Goal: Information Seeking & Learning: Learn about a topic

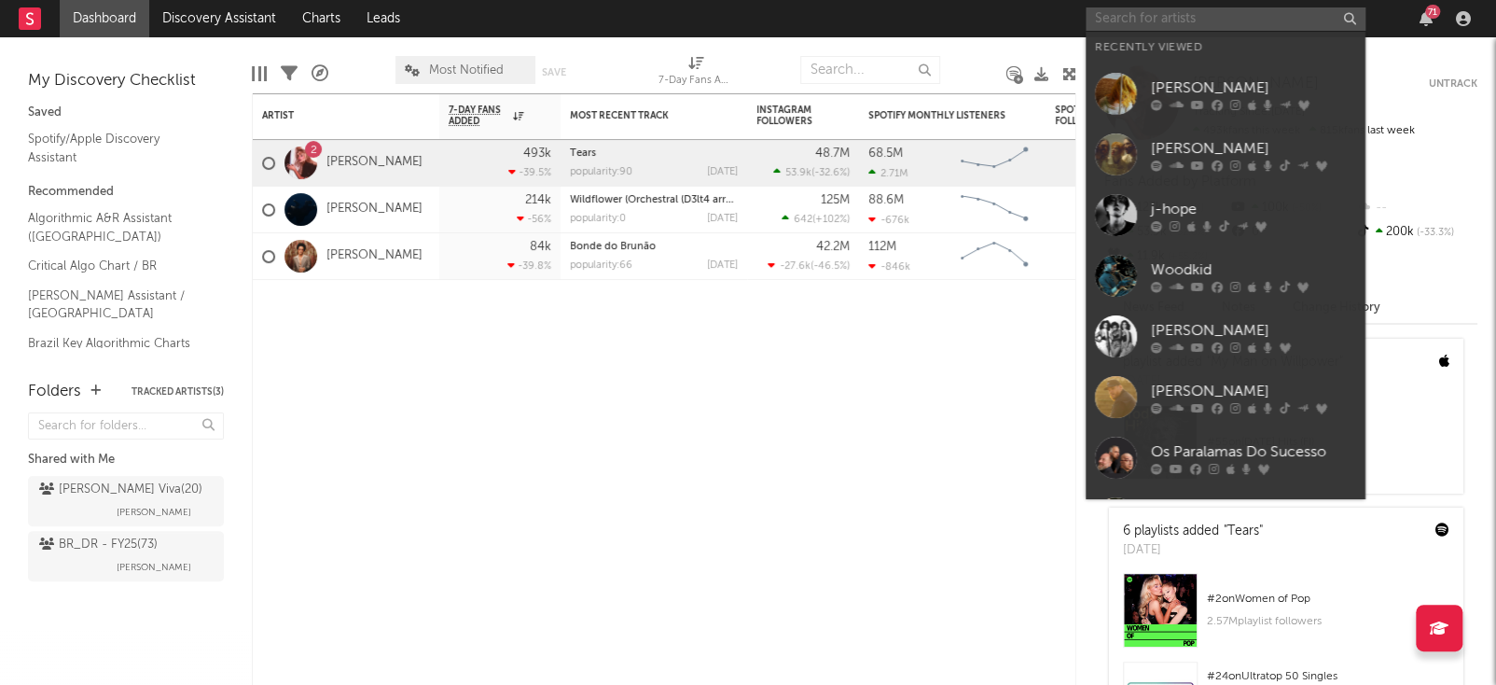
click at [1195, 29] on input "text" at bounding box center [1226, 18] width 280 height 23
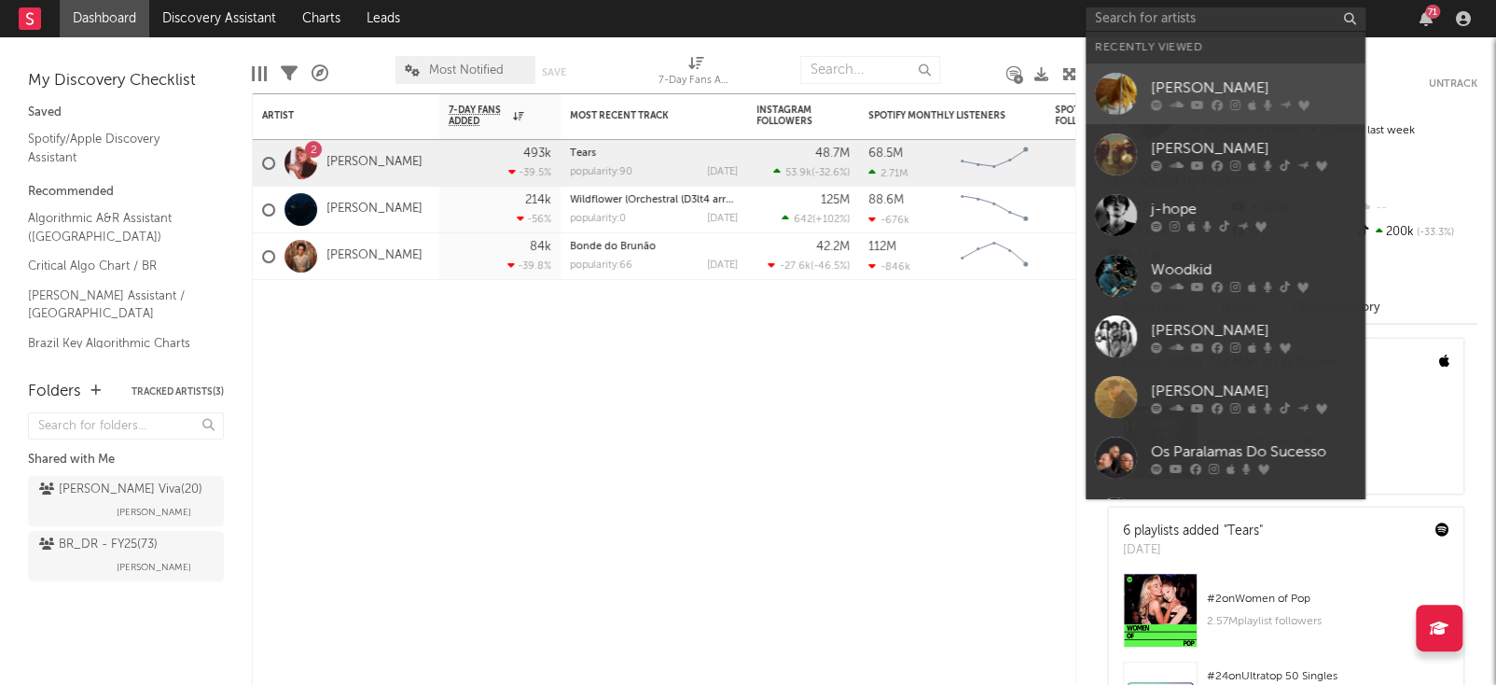
click at [1194, 109] on icon at bounding box center [1197, 104] width 13 height 11
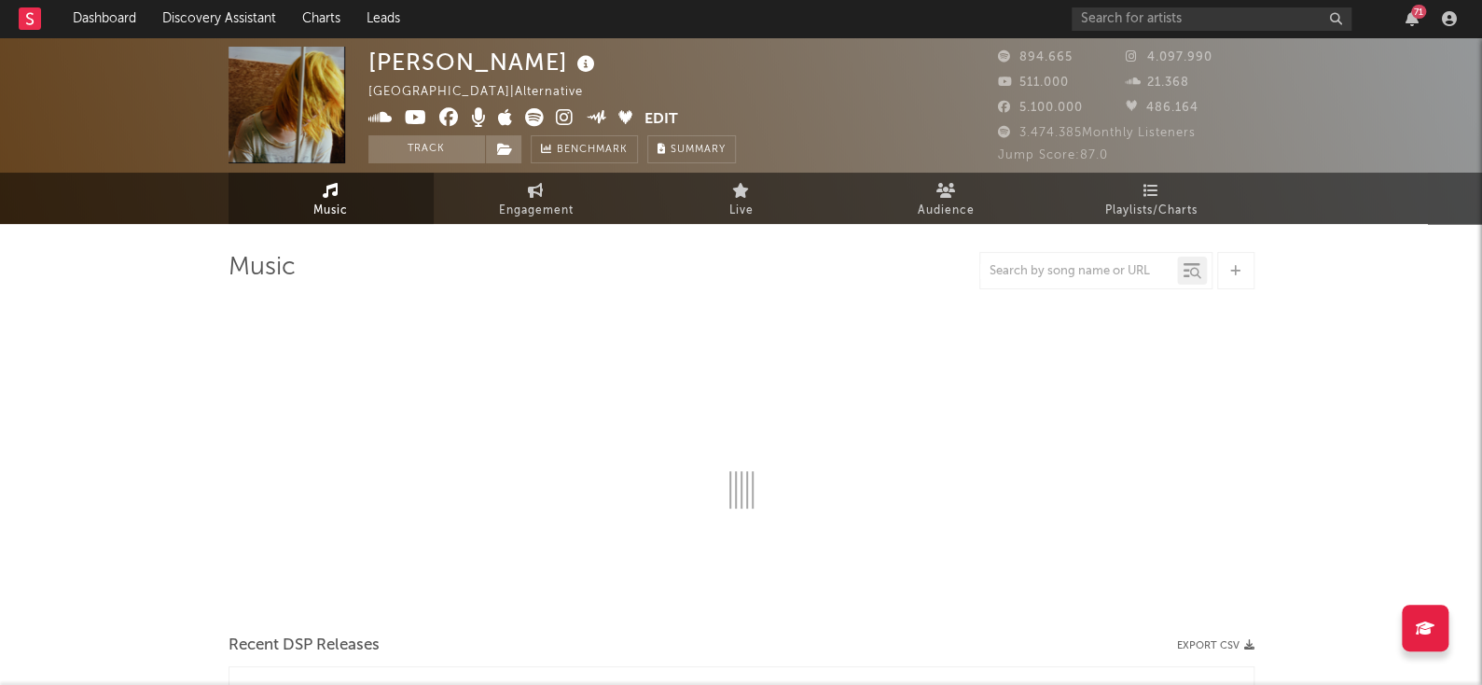
select select "6m"
